Goal: Task Accomplishment & Management: Complete application form

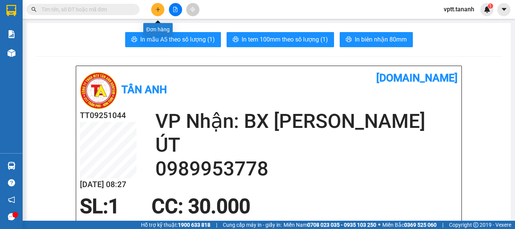
click at [162, 8] on button at bounding box center [157, 9] width 13 height 13
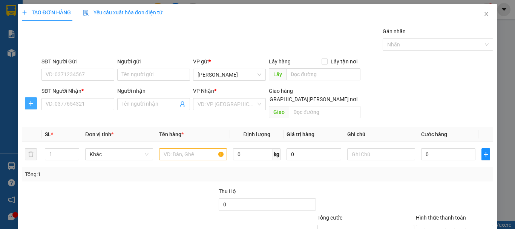
click at [32, 103] on icon "plus" at bounding box center [31, 103] width 6 height 6
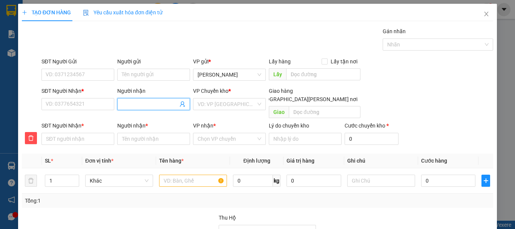
click at [134, 104] on input "Người nhận" at bounding box center [150, 104] width 56 height 8
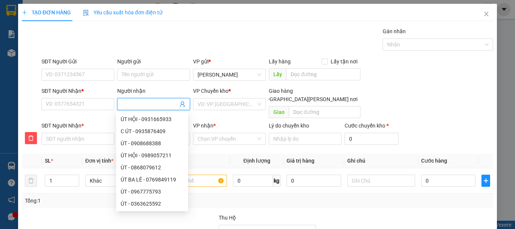
type input "N"
type input "NG"
type input "NGO"
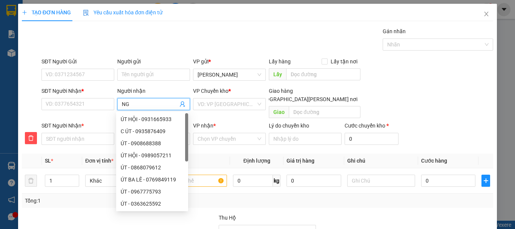
type input "NGO"
type input "NGOC"
type input "NGỌC"
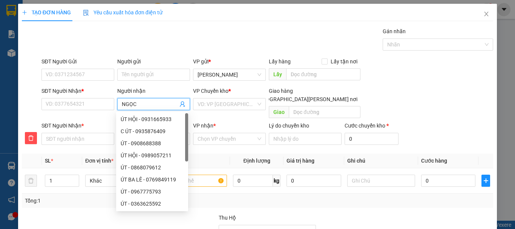
type input "NGỌC"
type input "[PERSON_NAME]"
type input "NGỌC TH"
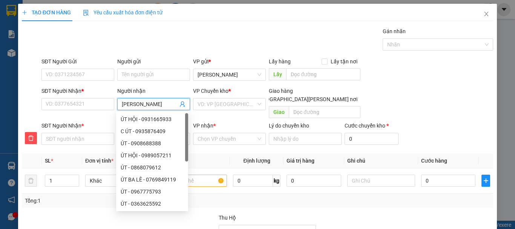
type input "NGỌC TH"
type input "[PERSON_NAME]"
type input "[PERSON_NAME] THAN"
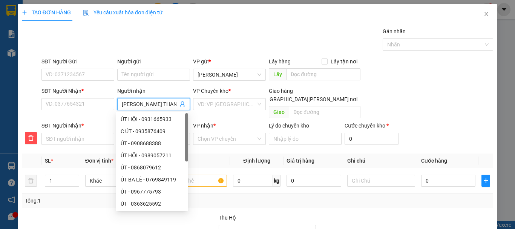
type input "[PERSON_NAME]"
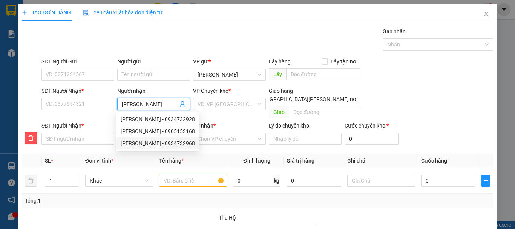
click at [180, 144] on div "[PERSON_NAME] - 0934732968" at bounding box center [158, 143] width 74 height 8
type input "0934732968"
type input "[PERSON_NAME]"
type input "0934732968"
type input "[PERSON_NAME]"
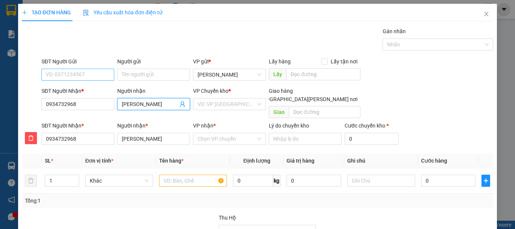
type input "[PERSON_NAME]"
click at [73, 73] on input "SĐT Người Gửi" at bounding box center [77, 75] width 73 height 12
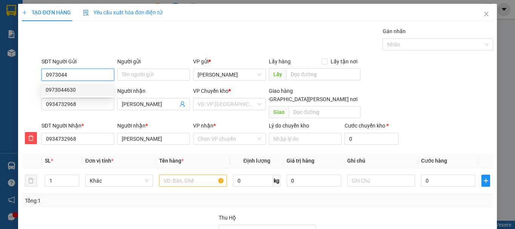
click at [69, 90] on div "0973044630" at bounding box center [77, 90] width 63 height 8
type input "0973044630"
type input "100.000"
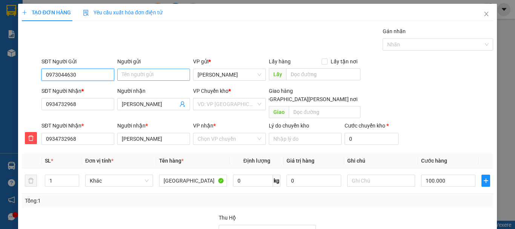
type input "0973044630"
click at [129, 76] on input "Người gửi" at bounding box center [153, 75] width 73 height 12
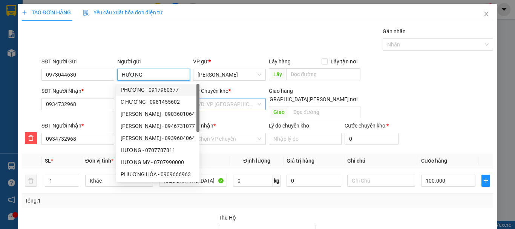
type input "HƯƠNG"
click at [230, 104] on input "search" at bounding box center [226, 103] width 58 height 11
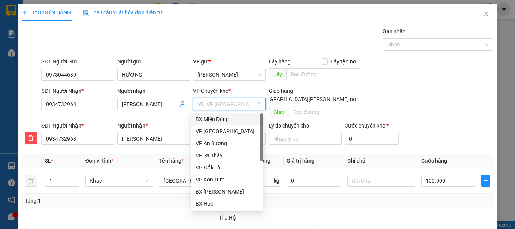
click at [230, 119] on div "BX Miền Đông" at bounding box center [227, 119] width 63 height 8
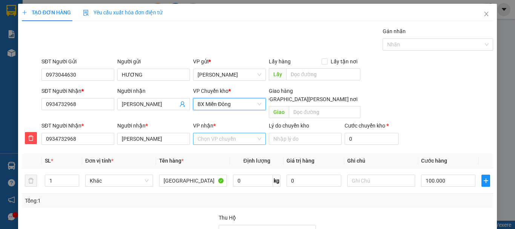
click at [226, 133] on input "VP nhận *" at bounding box center [226, 138] width 58 height 11
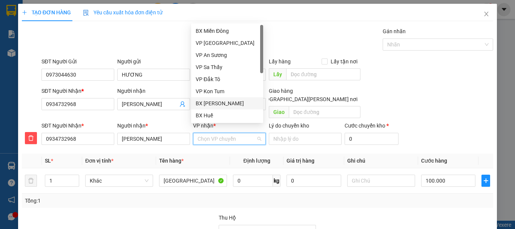
click at [230, 104] on div "BX [PERSON_NAME]" at bounding box center [227, 103] width 63 height 8
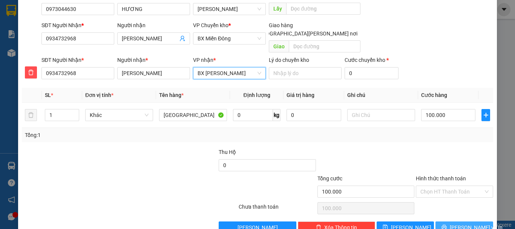
scroll to position [76, 0]
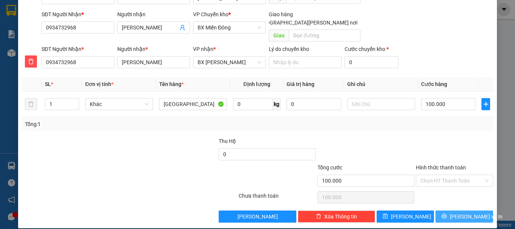
click at [451, 210] on button "[PERSON_NAME] và In" at bounding box center [464, 216] width 58 height 12
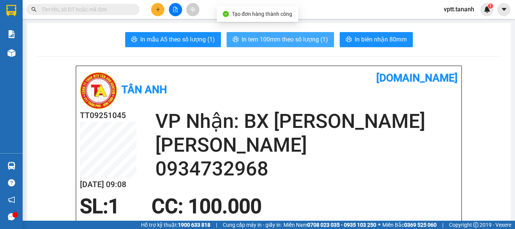
click at [312, 39] on span "In tem 100mm theo số lượng (1)" at bounding box center [284, 39] width 86 height 9
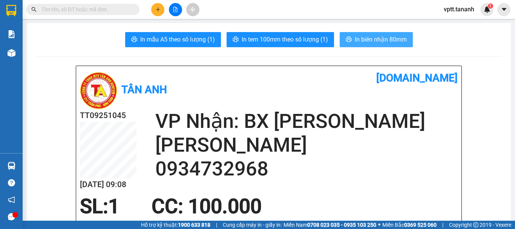
click at [378, 37] on span "In biên nhận 80mm" at bounding box center [380, 39] width 52 height 9
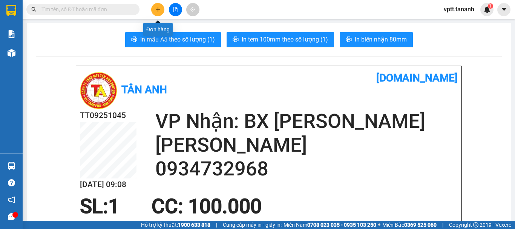
click at [157, 13] on button at bounding box center [157, 9] width 13 height 13
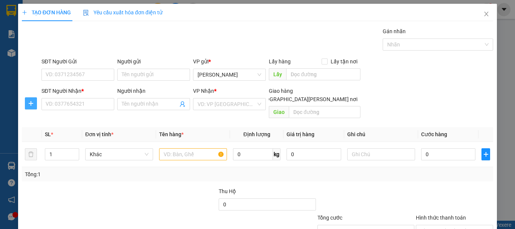
click at [32, 102] on icon "plus" at bounding box center [31, 103] width 6 height 6
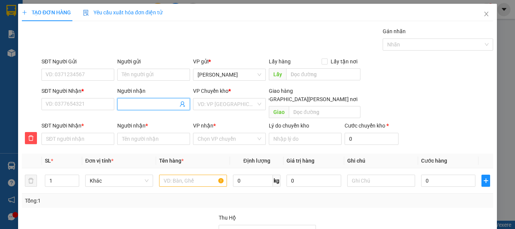
click at [131, 103] on input "Người nhận" at bounding box center [150, 104] width 56 height 8
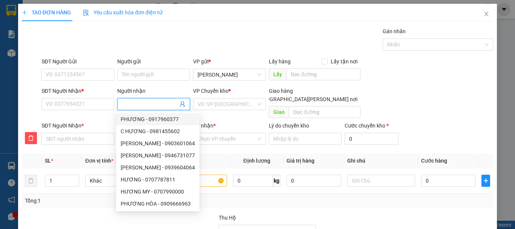
type input "L"
type input "LO"
type input "LÔ"
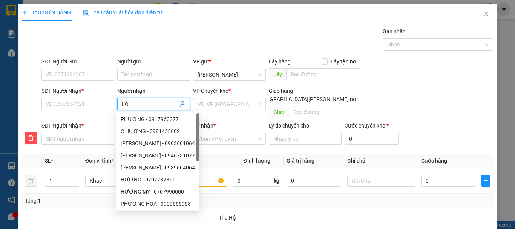
type input "LÔ"
type input "LÔC"
type input "LỘC"
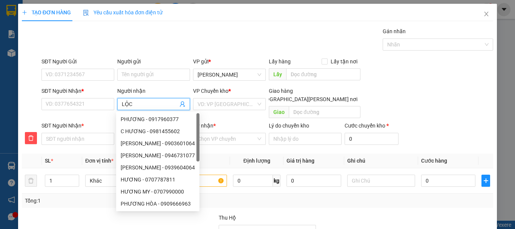
type input "LỘC"
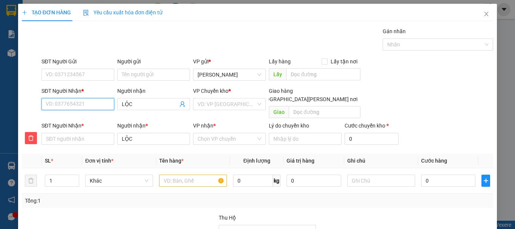
type input "0"
type input "09"
type input "097"
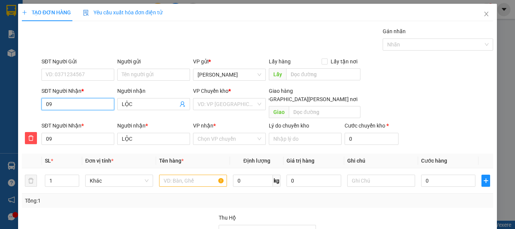
type input "097"
type input "0971"
type input "09713"
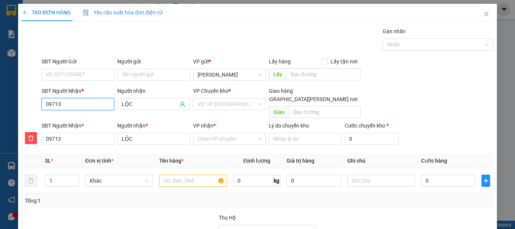
type input "097131"
type input "0971313"
type input "09713130"
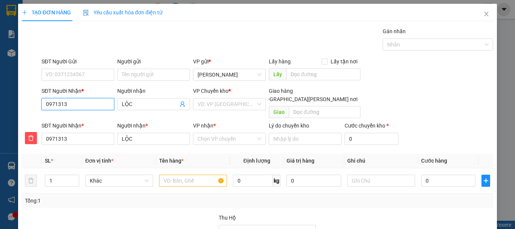
type input "09713130"
type input "097131301"
type input "0971313019"
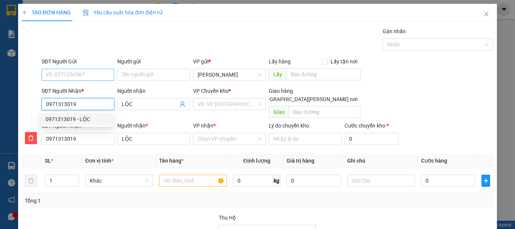
type input "0971313019"
click at [84, 74] on input "SĐT Người Gửi" at bounding box center [77, 75] width 73 height 12
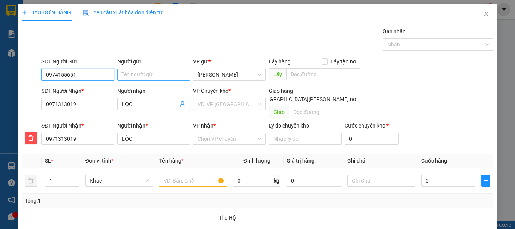
type input "0974155651"
click at [151, 75] on input "Người gửi" at bounding box center [153, 75] width 73 height 12
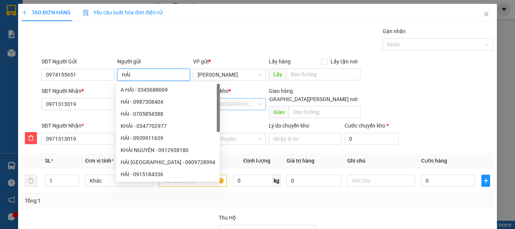
type input "HẢI"
click at [213, 103] on input "search" at bounding box center [226, 103] width 58 height 11
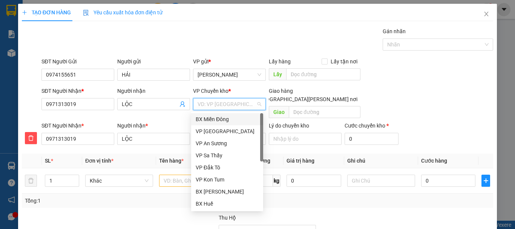
click at [222, 119] on div "BX Miền Đông" at bounding box center [227, 119] width 63 height 8
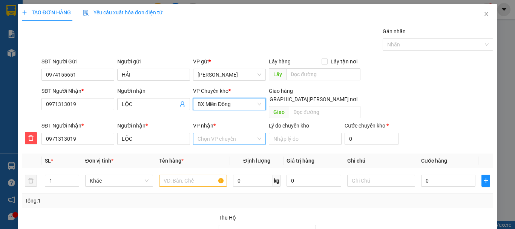
click at [220, 133] on input "VP nhận *" at bounding box center [226, 138] width 58 height 11
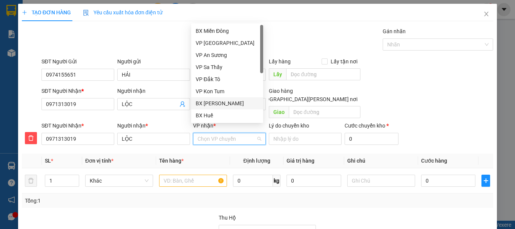
click at [226, 104] on div "BX [PERSON_NAME]" at bounding box center [227, 103] width 63 height 8
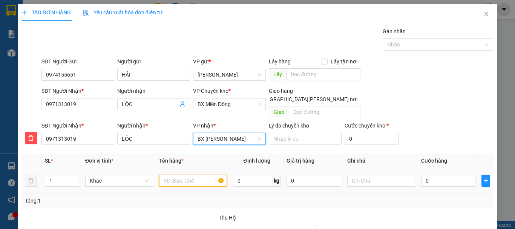
click at [180, 174] on input "text" at bounding box center [193, 180] width 68 height 12
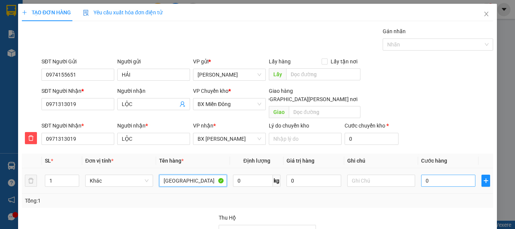
type input "[GEOGRAPHIC_DATA]"
click at [425, 174] on input "0" at bounding box center [448, 180] width 54 height 12
type input "1"
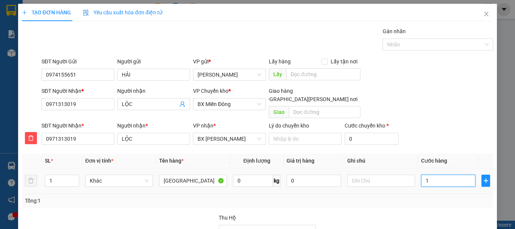
type input "10"
type input "100"
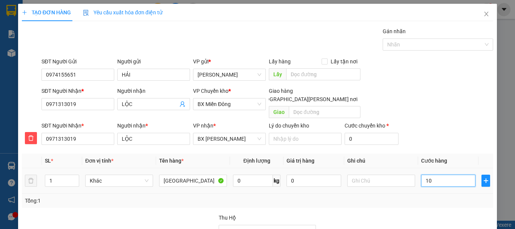
type input "100"
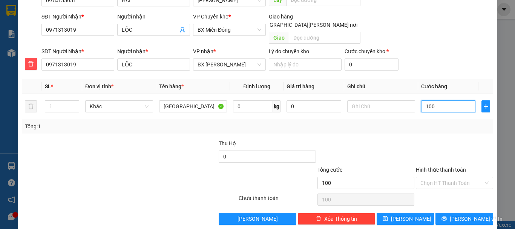
scroll to position [76, 0]
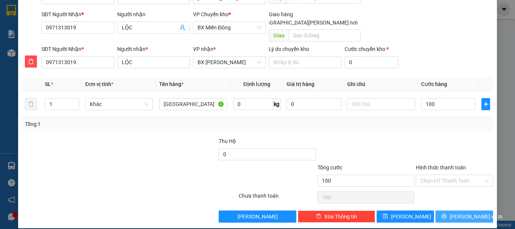
type input "100.000"
click at [458, 212] on span "[PERSON_NAME] và In" at bounding box center [475, 216] width 53 height 8
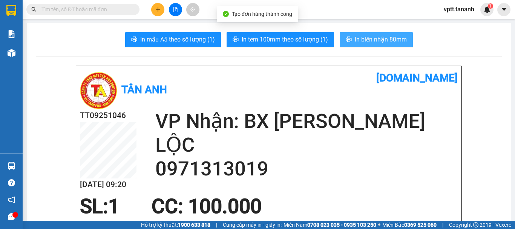
click at [359, 34] on button "In biên nhận 80mm" at bounding box center [375, 39] width 73 height 15
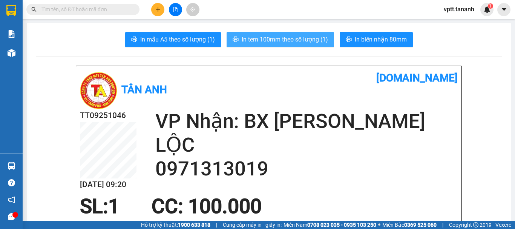
click at [299, 41] on span "In tem 100mm theo số lượng (1)" at bounding box center [284, 39] width 86 height 9
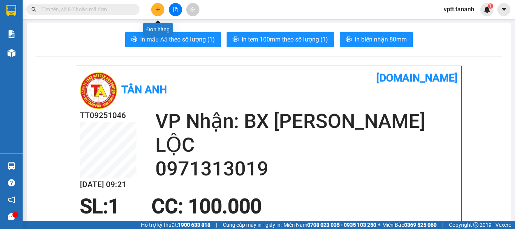
click at [160, 9] on button at bounding box center [157, 9] width 13 height 13
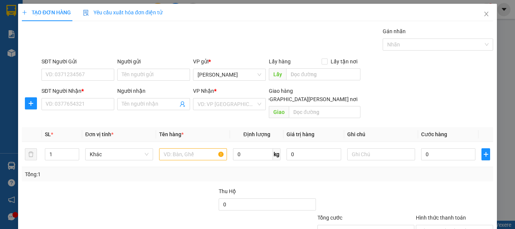
drag, startPoint x: 24, startPoint y: 100, endPoint x: 48, endPoint y: 99, distance: 24.1
click at [25, 100] on div at bounding box center [31, 103] width 18 height 12
click at [128, 103] on input "Người nhận" at bounding box center [150, 104] width 56 height 8
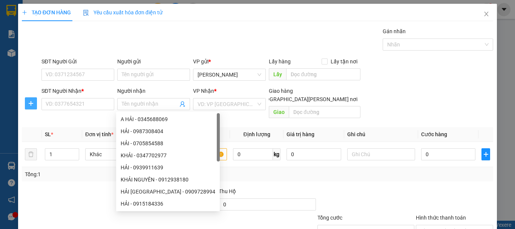
click at [31, 100] on button "button" at bounding box center [31, 103] width 12 height 12
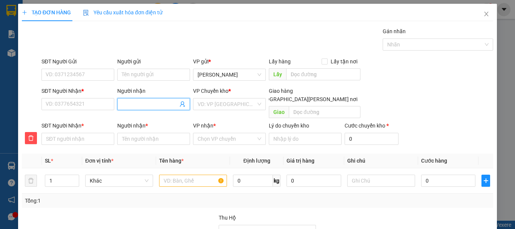
drag, startPoint x: 135, startPoint y: 102, endPoint x: 216, endPoint y: 116, distance: 82.2
click at [135, 102] on input "Người nhận" at bounding box center [150, 104] width 56 height 8
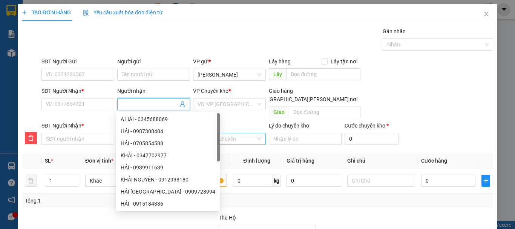
type input "T"
type input "TH"
type input "THA"
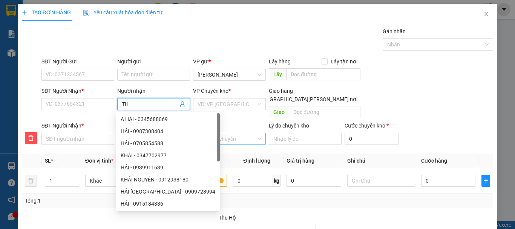
type input "THA"
type input "THAN"
type input "THANH"
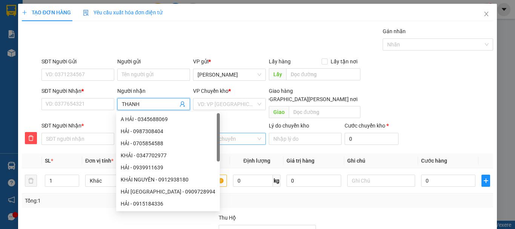
type input "THANH"
type input "THANH B"
type input "[PERSON_NAME]"
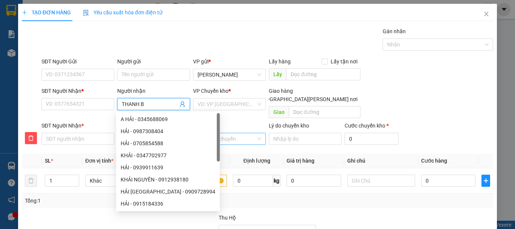
type input "[PERSON_NAME]"
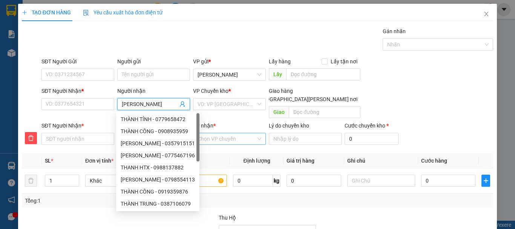
type input "[PERSON_NAME]"
type input "THANH BINH"
type input "THANH BÌNH"
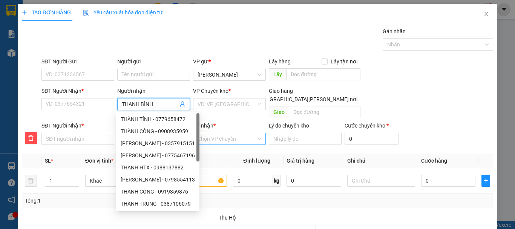
type input "THANH BÌNH"
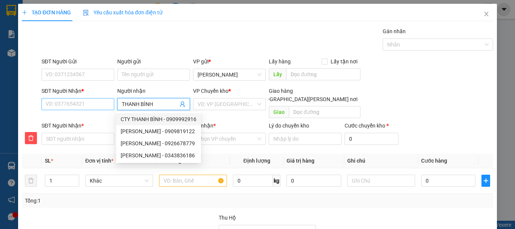
type input "THANH BÌNH"
click at [66, 103] on input "SĐT Người Nhận *" at bounding box center [77, 104] width 73 height 12
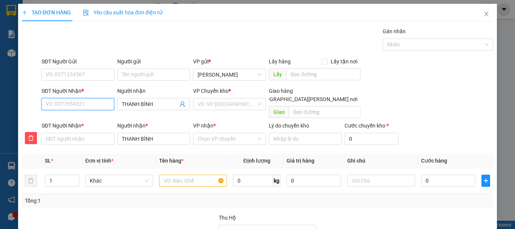
type input "0"
type input "09"
type input "092"
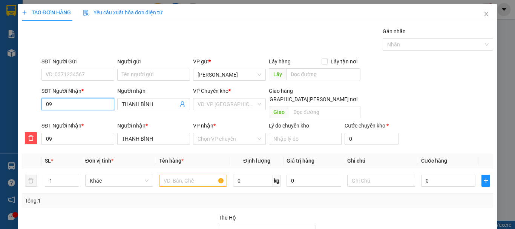
type input "092"
type input "0926"
type input "09266"
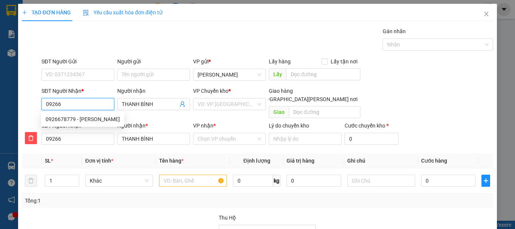
type input "092667"
type input "0926678"
type input "09266787"
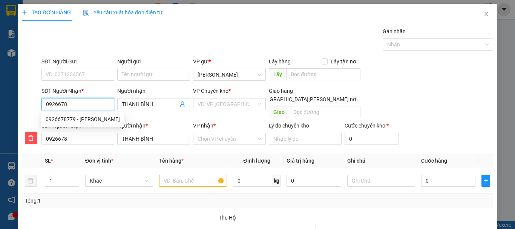
type input "09266787"
type input "092667877"
type input "0926678779"
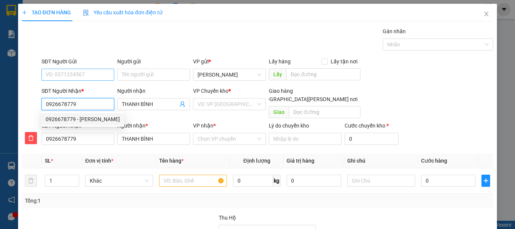
type input "0926678779"
click at [89, 74] on input "SĐT Người Gửi" at bounding box center [77, 75] width 73 height 12
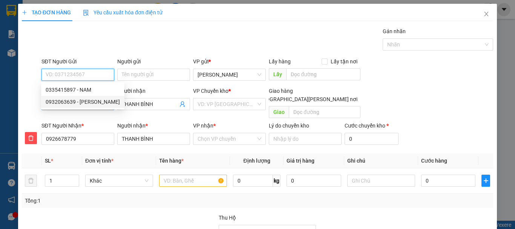
drag, startPoint x: 80, startPoint y: 102, endPoint x: 90, endPoint y: 99, distance: 9.8
click at [80, 102] on div "0932063639 - [PERSON_NAME]" at bounding box center [83, 102] width 74 height 8
type input "0932063639"
type input "LIÊM"
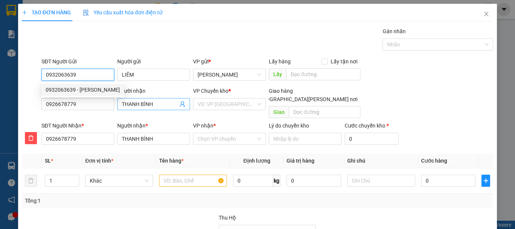
type input "50.000"
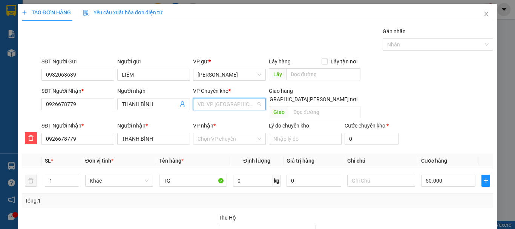
click at [204, 103] on input "search" at bounding box center [226, 103] width 58 height 11
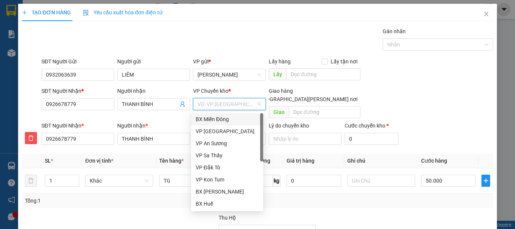
drag, startPoint x: 213, startPoint y: 118, endPoint x: 209, endPoint y: 126, distance: 9.1
click at [213, 118] on div "BX Miền Đông" at bounding box center [227, 119] width 63 height 8
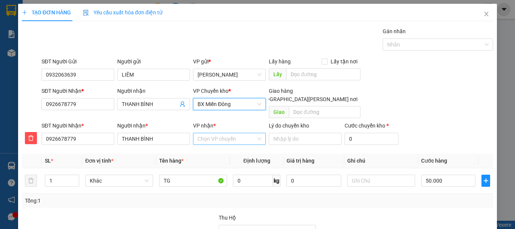
click at [206, 133] on input "VP nhận *" at bounding box center [226, 138] width 58 height 11
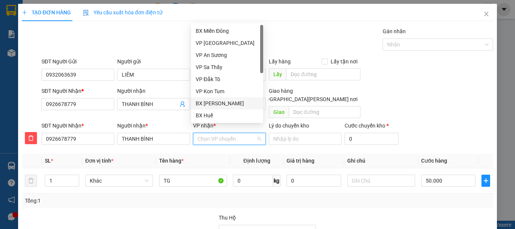
click at [213, 102] on div "BX [PERSON_NAME]" at bounding box center [227, 103] width 63 height 8
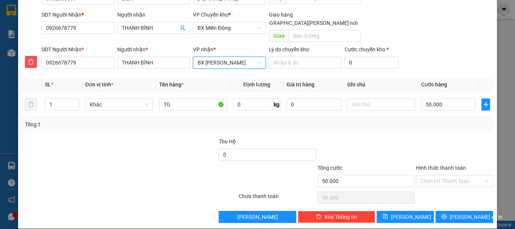
scroll to position [76, 0]
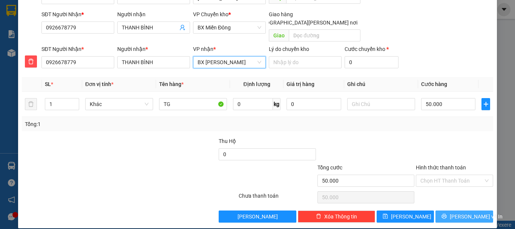
click at [457, 212] on span "[PERSON_NAME] và In" at bounding box center [475, 216] width 53 height 8
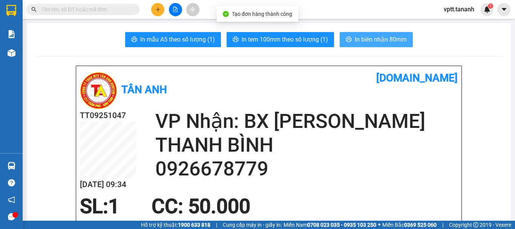
click at [361, 36] on span "In biên nhận 80mm" at bounding box center [380, 39] width 52 height 9
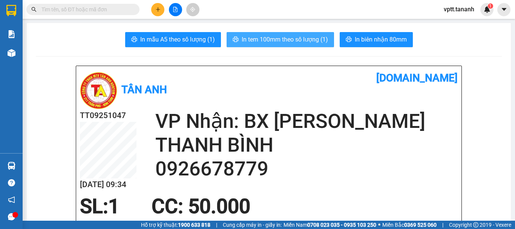
click at [291, 38] on span "In tem 100mm theo số lượng (1)" at bounding box center [284, 39] width 86 height 9
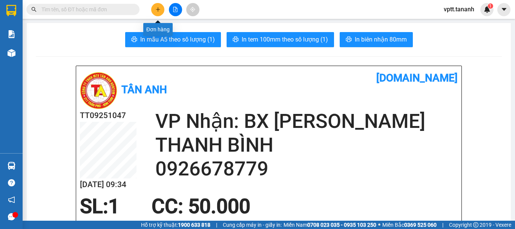
click at [156, 9] on icon "plus" at bounding box center [158, 9] width 4 height 0
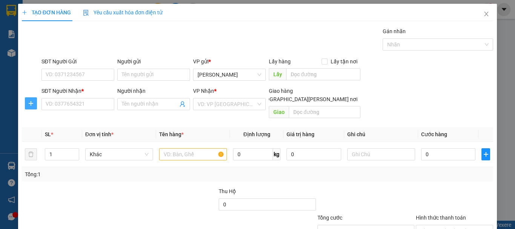
click at [27, 102] on span "plus" at bounding box center [30, 103] width 11 height 6
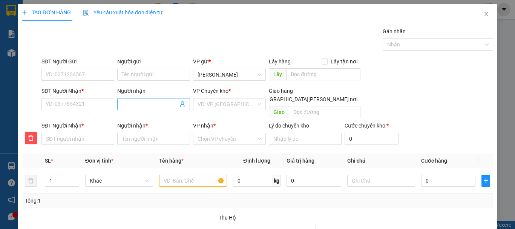
drag, startPoint x: 128, startPoint y: 104, endPoint x: 135, endPoint y: 101, distance: 7.6
click at [128, 104] on input "Người nhận" at bounding box center [150, 104] width 56 height 8
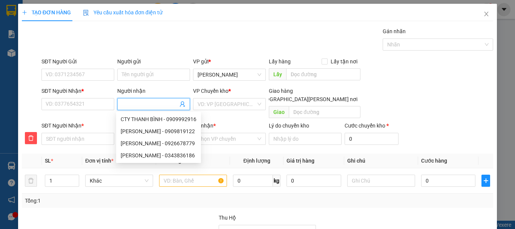
type input "D"
type input "DU"
type input "DUY"
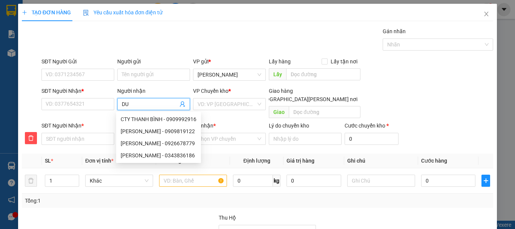
type input "DUY"
type input "DUY N"
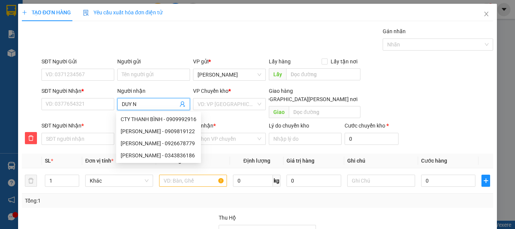
type input "[PERSON_NAME]"
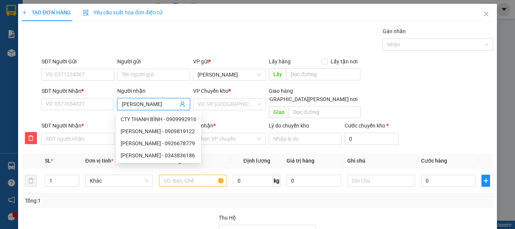
type input "[PERSON_NAME]"
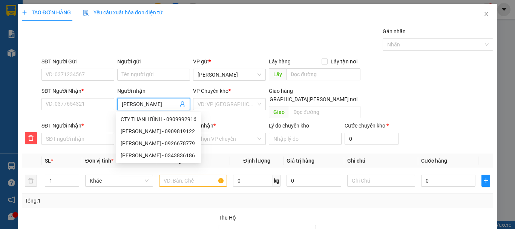
type input "[PERSON_NAME]"
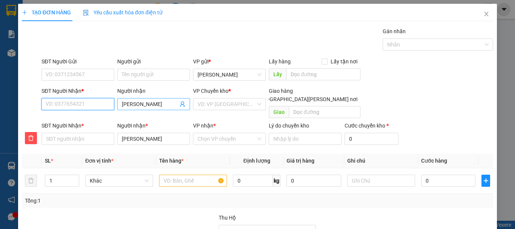
type input "0"
type input "09"
type input "098"
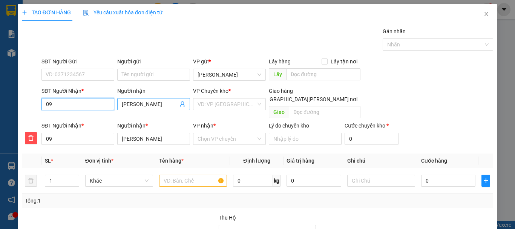
type input "098"
type input "0985"
type input "09856"
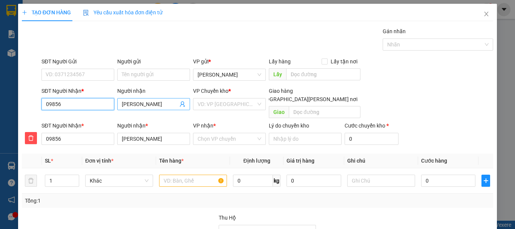
type input "098566"
type input "0985669"
type input "09856698"
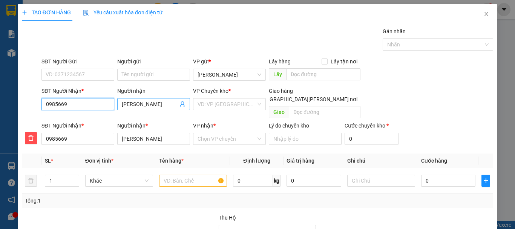
type input "09856698"
type input "098566981"
type input "0985669818"
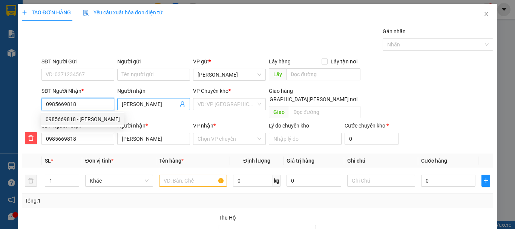
type input "0985669818"
click at [143, 104] on input "[PERSON_NAME]" at bounding box center [150, 104] width 56 height 8
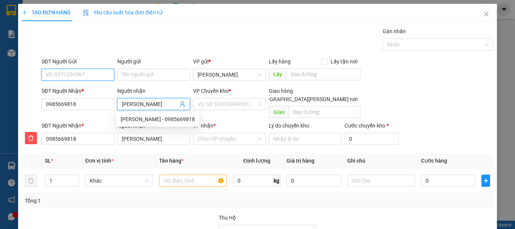
click at [78, 74] on input "SĐT Người Gửi" at bounding box center [77, 75] width 73 height 12
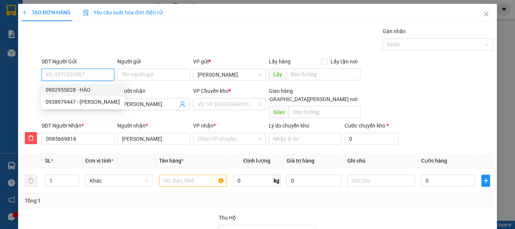
drag, startPoint x: 86, startPoint y: 90, endPoint x: 93, endPoint y: 93, distance: 7.6
click at [86, 90] on div "0902955028 - HÀO" at bounding box center [83, 90] width 74 height 8
type input "0902955028"
type input "HÀO"
type input "40.000"
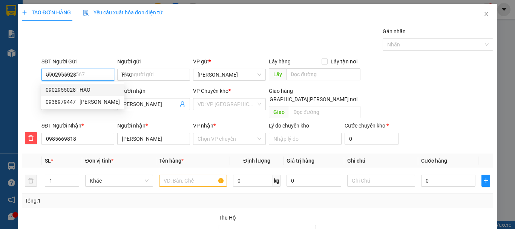
type input "40.000"
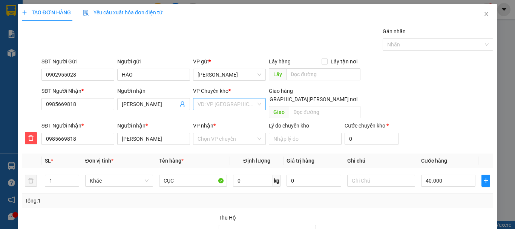
click at [212, 105] on input "search" at bounding box center [226, 103] width 58 height 11
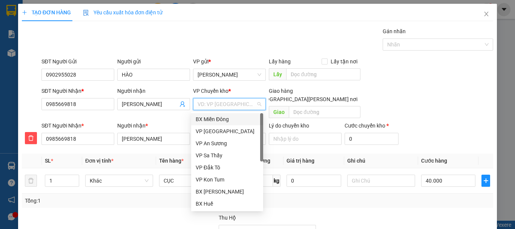
click at [214, 118] on div "BX Miền Đông" at bounding box center [227, 119] width 63 height 8
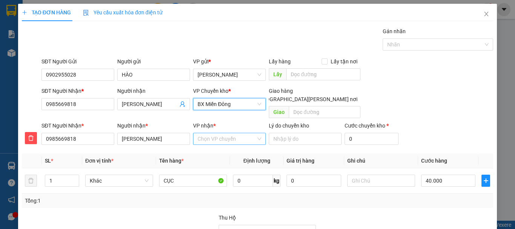
click at [217, 133] on input "VP nhận *" at bounding box center [226, 138] width 58 height 11
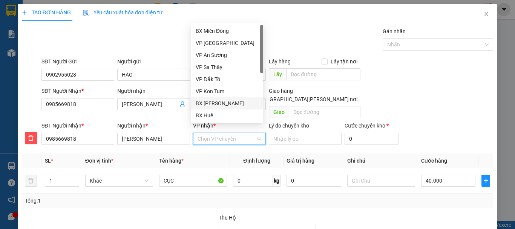
click at [220, 105] on div "BX [PERSON_NAME]" at bounding box center [227, 103] width 63 height 8
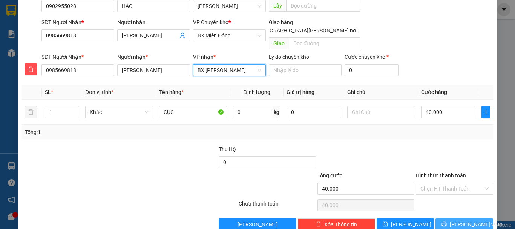
scroll to position [76, 0]
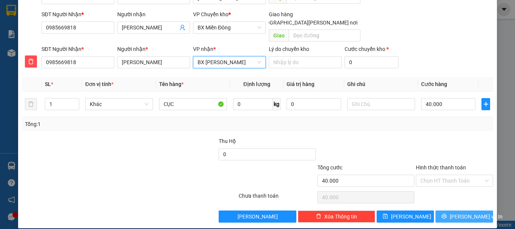
click at [458, 212] on span "[PERSON_NAME] và In" at bounding box center [475, 216] width 53 height 8
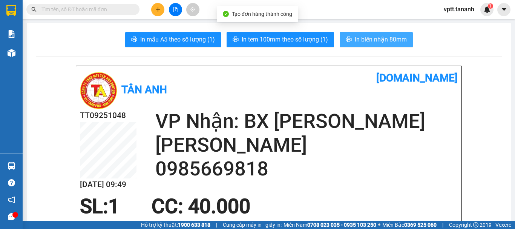
click at [374, 42] on span "In biên nhận 80mm" at bounding box center [380, 39] width 52 height 9
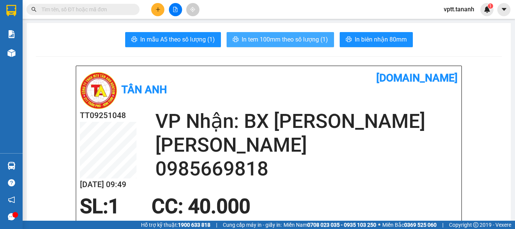
click at [281, 43] on span "In tem 100mm theo số lượng (1)" at bounding box center [284, 39] width 86 height 9
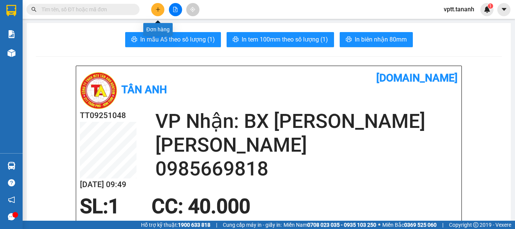
click at [161, 10] on button at bounding box center [157, 9] width 13 height 13
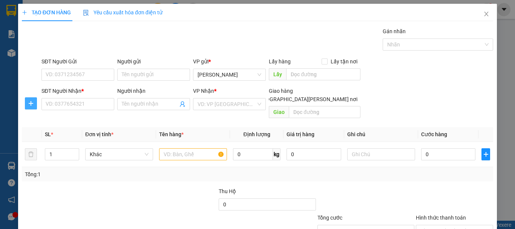
click at [31, 104] on icon "plus" at bounding box center [31, 103] width 6 height 6
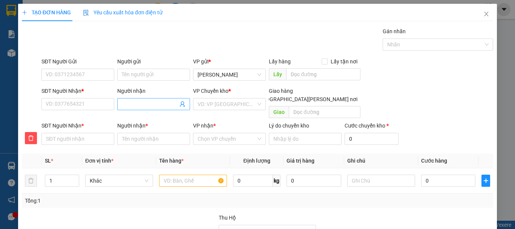
click at [137, 102] on input "Người nhận" at bounding box center [150, 104] width 56 height 8
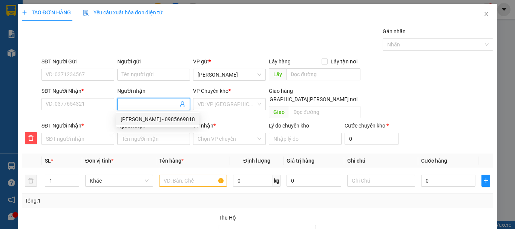
type input "T"
type input "TU"
type input "TƯ"
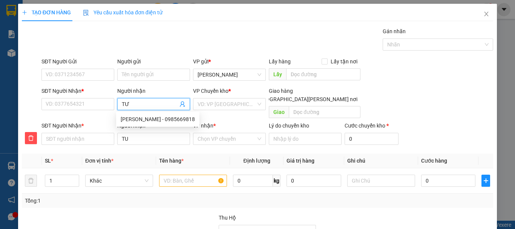
type input "TƯ"
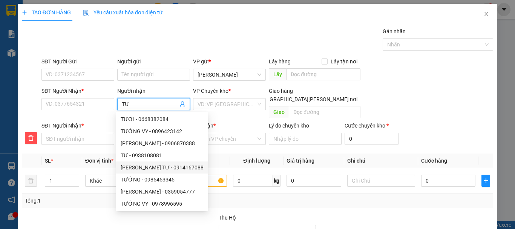
click at [152, 169] on div "[PERSON_NAME] TƯ - 0914167088" at bounding box center [162, 167] width 83 height 8
type input "0914167088"
type input "ANH TƯ"
type input "0914167088"
type input "ANH TƯ"
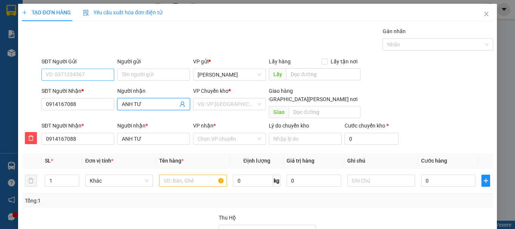
type input "ANH TƯ"
click at [79, 73] on input "SĐT Người Gửi" at bounding box center [77, 75] width 73 height 12
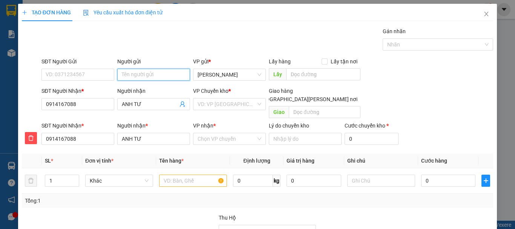
click at [132, 74] on input "Người gửi" at bounding box center [153, 75] width 73 height 12
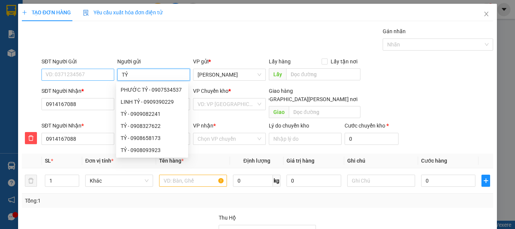
type input "TỶ"
click at [86, 76] on input "SĐT Người Gửi" at bounding box center [77, 75] width 73 height 12
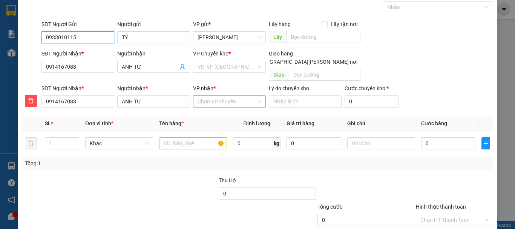
scroll to position [38, 0]
type input "0933010115"
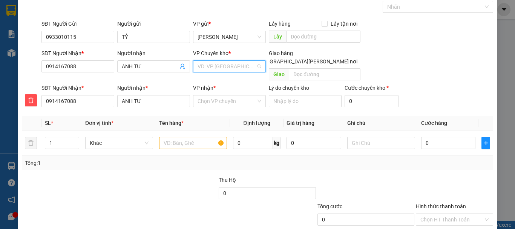
click at [211, 65] on input "search" at bounding box center [226, 66] width 58 height 11
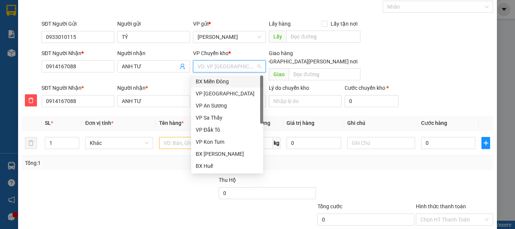
drag, startPoint x: 212, startPoint y: 78, endPoint x: 213, endPoint y: 83, distance: 5.8
click at [212, 78] on div "BX Miền Đông" at bounding box center [227, 81] width 63 height 8
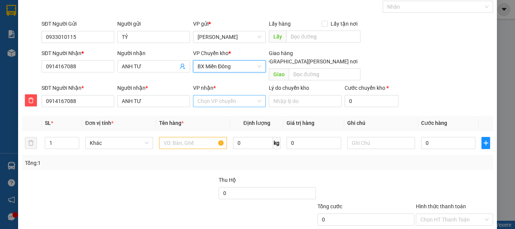
click at [212, 95] on input "VP nhận *" at bounding box center [226, 100] width 58 height 11
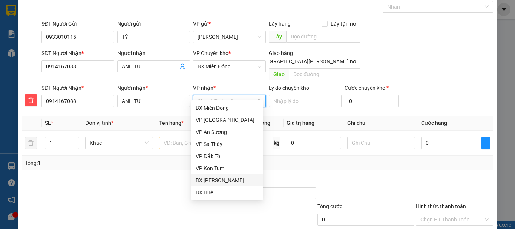
click at [231, 180] on div "BX [PERSON_NAME]" at bounding box center [227, 180] width 63 height 8
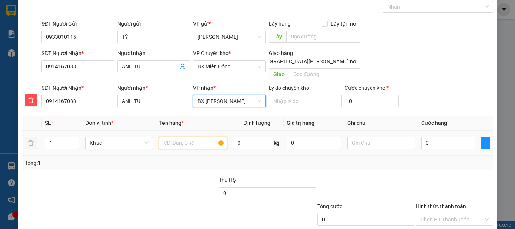
click at [184, 137] on input "text" at bounding box center [193, 143] width 68 height 12
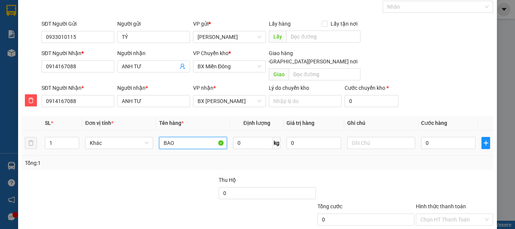
type input "BAO"
click at [423, 137] on input "0" at bounding box center [448, 143] width 54 height 12
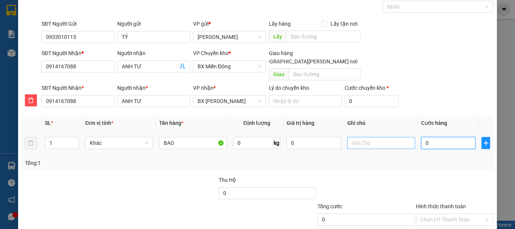
type input "2"
type input "20"
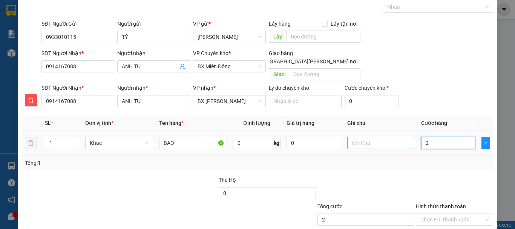
type input "20"
type input "200"
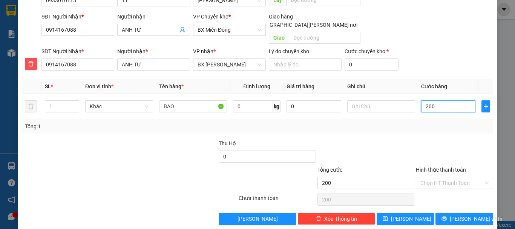
scroll to position [76, 0]
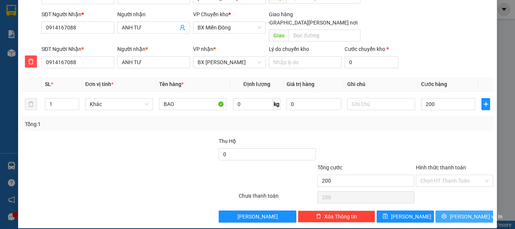
type input "200.000"
click at [457, 212] on span "[PERSON_NAME] và In" at bounding box center [475, 216] width 53 height 8
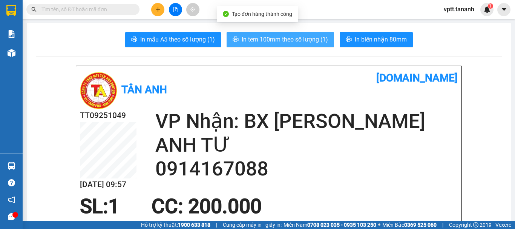
click at [304, 38] on span "In tem 100mm theo số lượng (1)" at bounding box center [284, 39] width 86 height 9
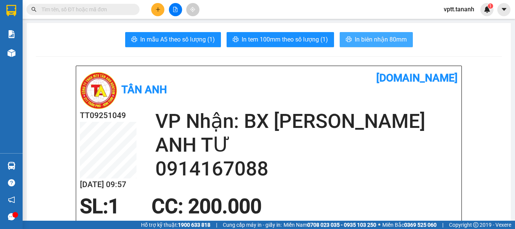
click at [383, 40] on span "In biên nhận 80mm" at bounding box center [380, 39] width 52 height 9
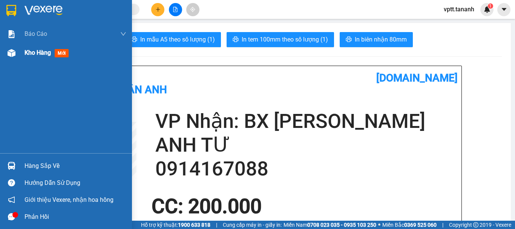
click at [42, 51] on span "Kho hàng" at bounding box center [37, 52] width 26 height 7
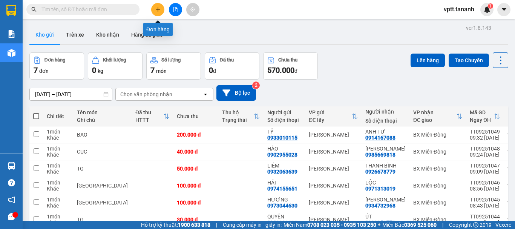
click at [156, 12] on button at bounding box center [157, 9] width 13 height 13
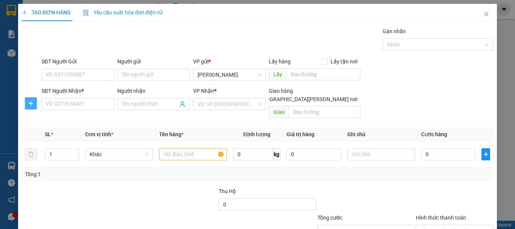
click at [29, 102] on icon "plus" at bounding box center [31, 103] width 6 height 6
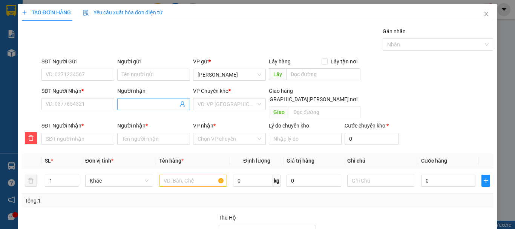
click at [127, 103] on input "Người nhận" at bounding box center [150, 104] width 56 height 8
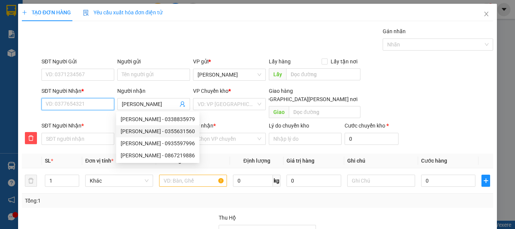
click at [94, 105] on input "SĐT Người Nhận *" at bounding box center [77, 104] width 73 height 12
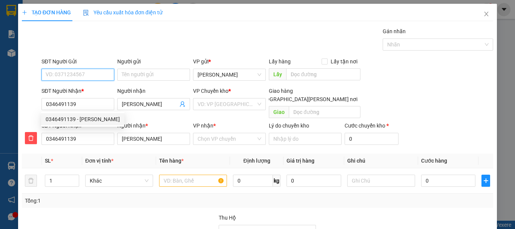
click at [84, 76] on input "SĐT Người Gửi" at bounding box center [77, 75] width 73 height 12
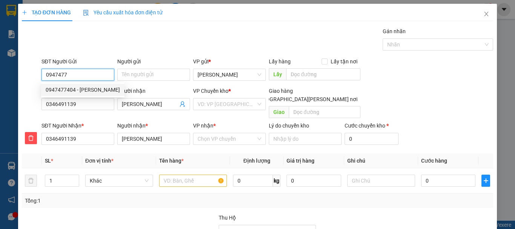
click at [89, 92] on div "0947477404 - [PERSON_NAME]" at bounding box center [83, 90] width 74 height 8
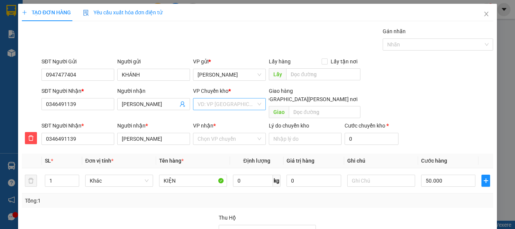
click at [235, 104] on input "search" at bounding box center [226, 103] width 58 height 11
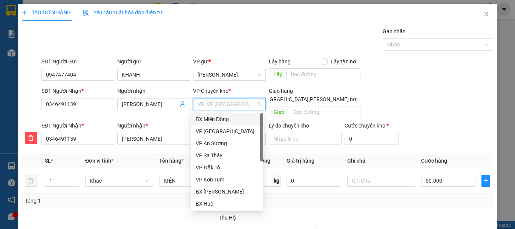
click at [234, 118] on div "BX Miền Đông" at bounding box center [227, 119] width 63 height 8
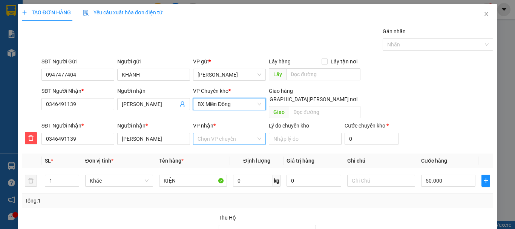
click at [228, 133] on input "VP nhận *" at bounding box center [226, 138] width 58 height 11
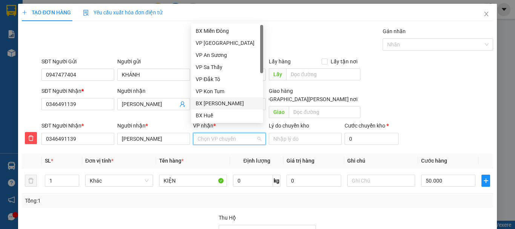
scroll to position [84, 0]
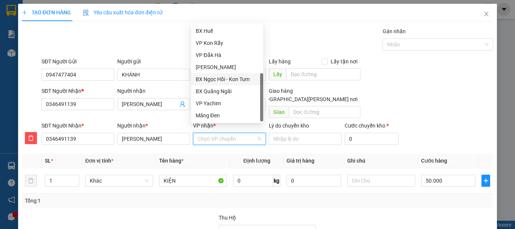
click at [225, 80] on div "BX Ngọc Hồi - Kon Tum" at bounding box center [227, 79] width 63 height 8
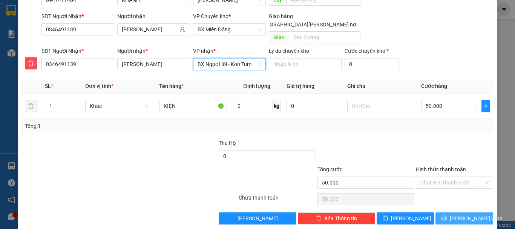
scroll to position [76, 0]
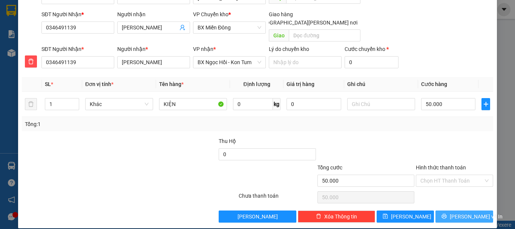
click at [450, 211] on button "[PERSON_NAME] và In" at bounding box center [464, 216] width 58 height 12
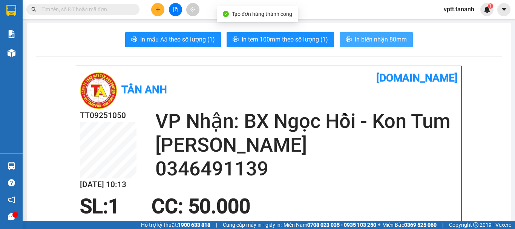
click at [350, 38] on button "In biên nhận 80mm" at bounding box center [375, 39] width 73 height 15
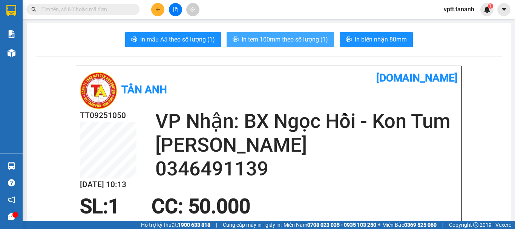
click at [302, 40] on span "In tem 100mm theo số lượng (1)" at bounding box center [284, 39] width 86 height 9
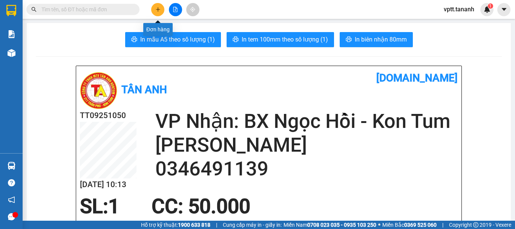
click at [154, 8] on button at bounding box center [157, 9] width 13 height 13
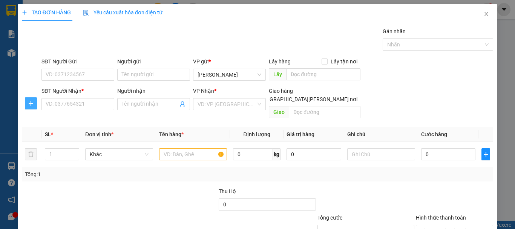
click at [29, 103] on icon "plus" at bounding box center [31, 103] width 6 height 6
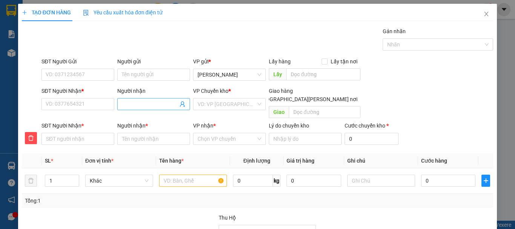
click at [130, 104] on input "Người nhận" at bounding box center [150, 104] width 56 height 8
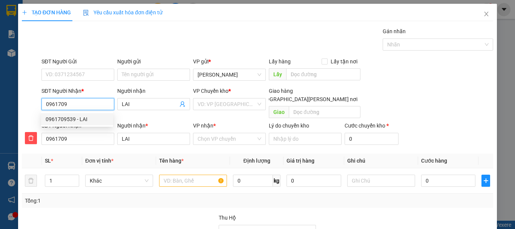
click at [63, 117] on div "0961709539 - LAI" at bounding box center [77, 119] width 63 height 8
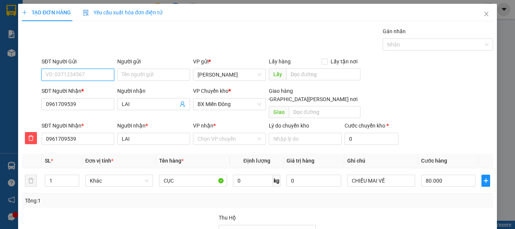
click at [72, 75] on input "SĐT Người Gửi" at bounding box center [77, 75] width 73 height 12
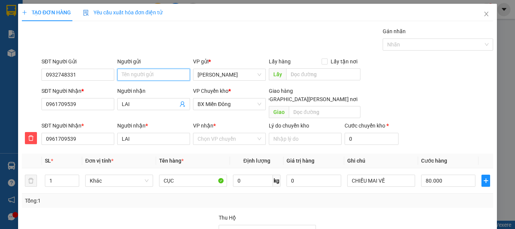
click at [143, 75] on input "Người gửi" at bounding box center [153, 75] width 73 height 12
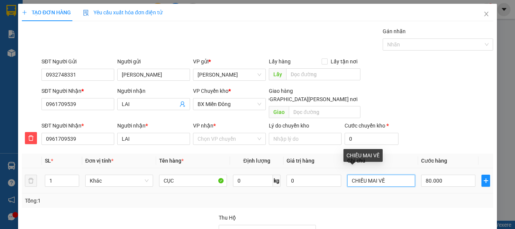
drag, startPoint x: 384, startPoint y: 172, endPoint x: 341, endPoint y: 178, distance: 43.3
click at [344, 178] on td "CHIỀU MAI VỀ" at bounding box center [381, 180] width 74 height 25
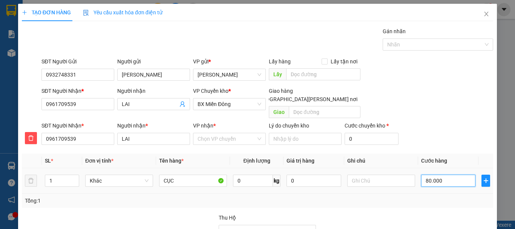
click at [433, 174] on input "80.000" at bounding box center [448, 180] width 54 height 12
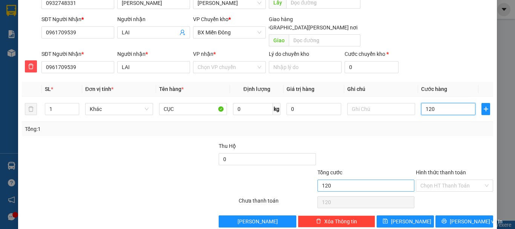
scroll to position [76, 0]
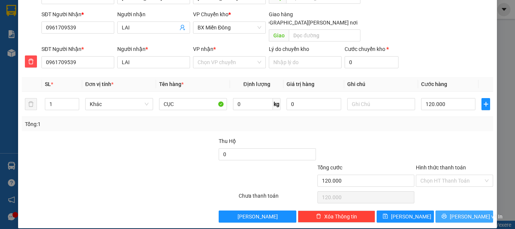
click at [458, 212] on span "[PERSON_NAME] và In" at bounding box center [475, 216] width 53 height 8
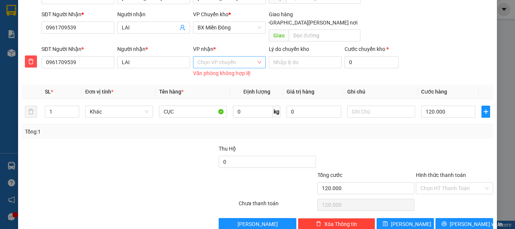
drag, startPoint x: 233, startPoint y: 55, endPoint x: 240, endPoint y: 56, distance: 6.6
click at [234, 57] on input "VP nhận *" at bounding box center [226, 62] width 58 height 11
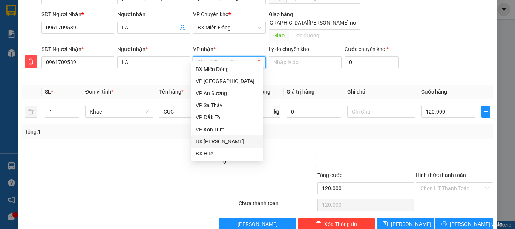
drag, startPoint x: 237, startPoint y: 140, endPoint x: 235, endPoint y: 133, distance: 6.9
click at [237, 141] on div "BX [PERSON_NAME]" at bounding box center [227, 141] width 63 height 8
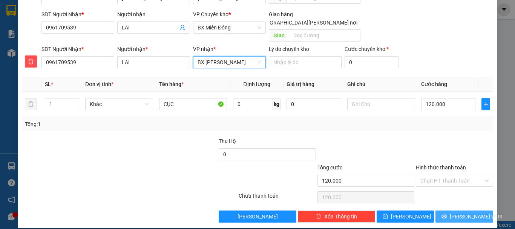
click at [454, 212] on span "[PERSON_NAME] và In" at bounding box center [475, 216] width 53 height 8
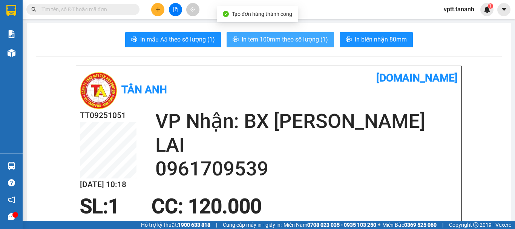
click at [298, 41] on span "In tem 100mm theo số lượng (1)" at bounding box center [284, 39] width 86 height 9
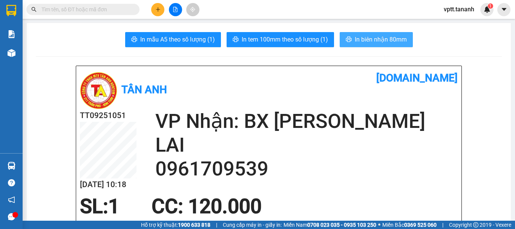
click at [362, 38] on span "In biên nhận 80mm" at bounding box center [380, 39] width 52 height 9
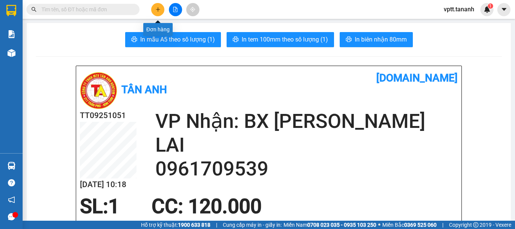
click at [156, 8] on icon "plus" at bounding box center [157, 9] width 5 height 5
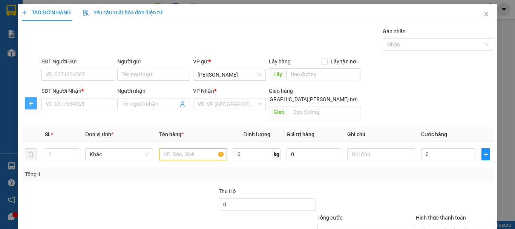
click at [29, 102] on icon "plus" at bounding box center [31, 103] width 6 height 6
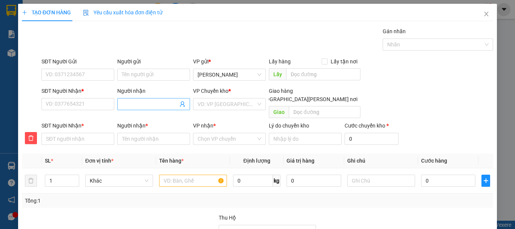
click at [160, 104] on input "Người nhận" at bounding box center [150, 104] width 56 height 8
click at [101, 104] on input "SĐT Người Nhận *" at bounding box center [77, 104] width 73 height 12
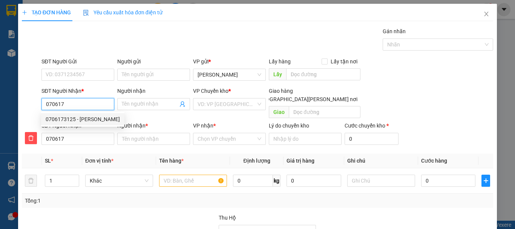
click at [84, 119] on div "0706173125 - [PERSON_NAME]" at bounding box center [83, 119] width 74 height 8
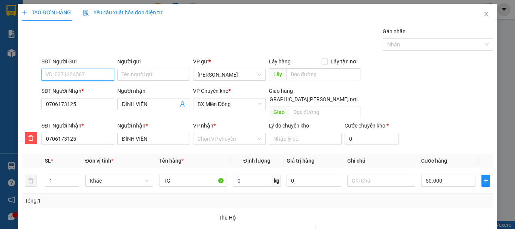
click at [72, 75] on input "SĐT Người Gửi" at bounding box center [77, 75] width 73 height 12
click at [75, 88] on div "0908290693 - [PERSON_NAME]" at bounding box center [83, 90] width 74 height 8
click at [216, 133] on input "VP nhận *" at bounding box center [226, 138] width 58 height 11
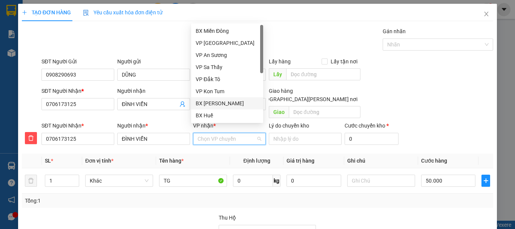
click at [219, 102] on div "BX [PERSON_NAME]" at bounding box center [227, 103] width 63 height 8
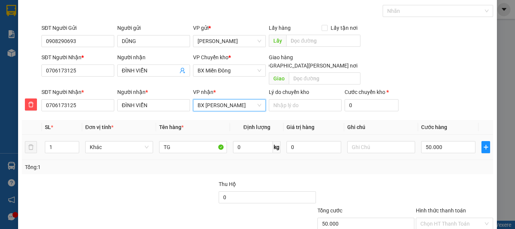
scroll to position [76, 0]
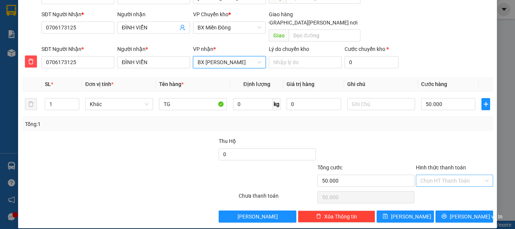
click at [442, 175] on input "Hình thức thanh toán" at bounding box center [451, 180] width 63 height 11
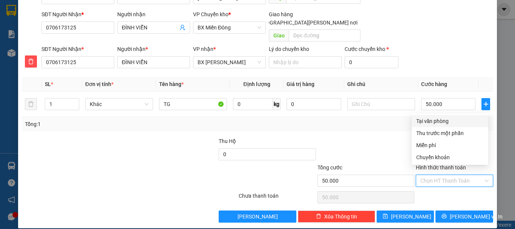
drag, startPoint x: 427, startPoint y: 120, endPoint x: 428, endPoint y: 128, distance: 8.3
click at [427, 120] on div "Tại văn phòng" at bounding box center [449, 121] width 67 height 8
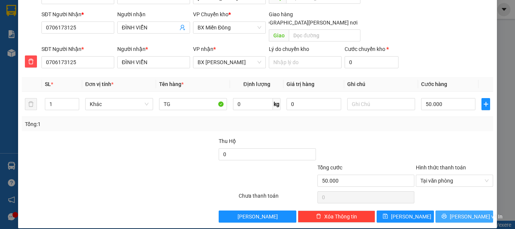
click at [454, 212] on span "[PERSON_NAME] và In" at bounding box center [475, 216] width 53 height 8
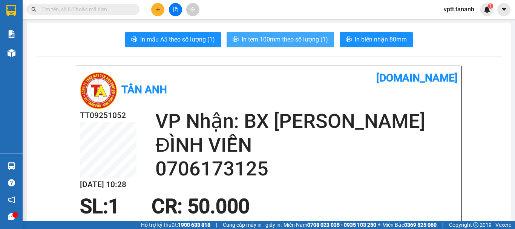
click at [293, 40] on span "In tem 100mm theo số lượng (1)" at bounding box center [284, 39] width 86 height 9
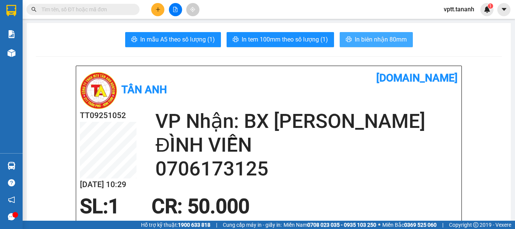
click at [390, 41] on span "In biên nhận 80mm" at bounding box center [380, 39] width 52 height 9
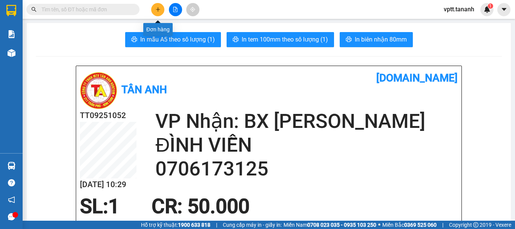
click at [158, 8] on button at bounding box center [157, 9] width 13 height 13
